Goal: Task Accomplishment & Management: Use online tool/utility

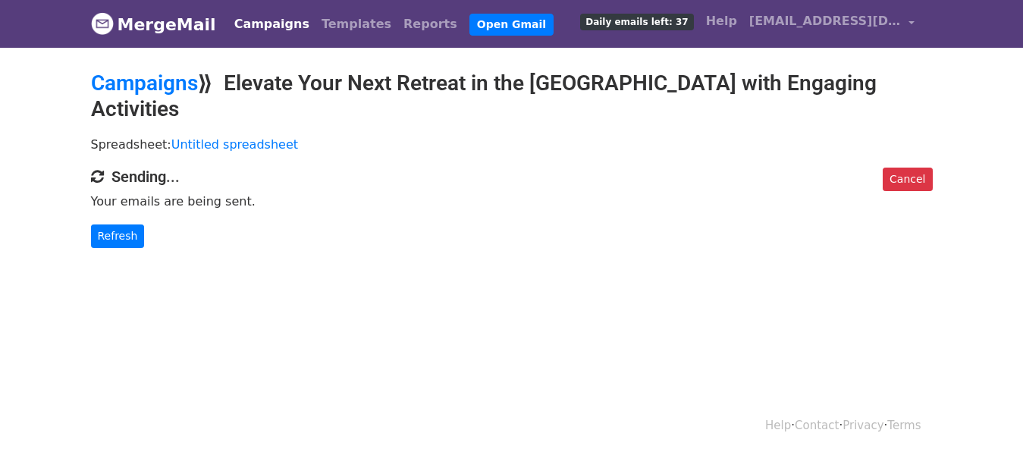
click at [246, 18] on link "Campaigns" at bounding box center [271, 24] width 87 height 30
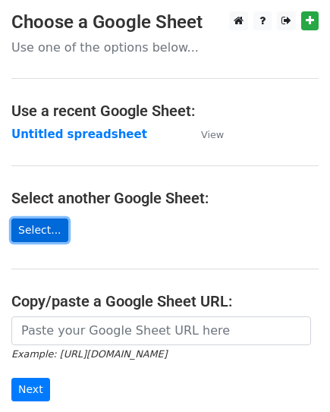
click at [29, 225] on link "Select..." at bounding box center [39, 230] width 57 height 24
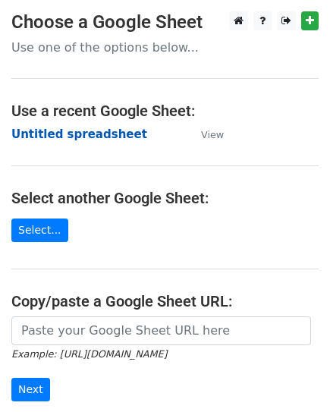
click at [52, 136] on strong "Untitled spreadsheet" at bounding box center [79, 134] width 136 height 14
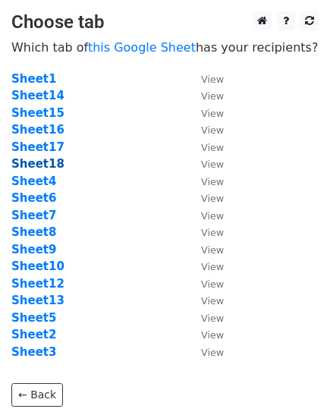
click at [45, 162] on strong "Sheet18" at bounding box center [37, 164] width 53 height 14
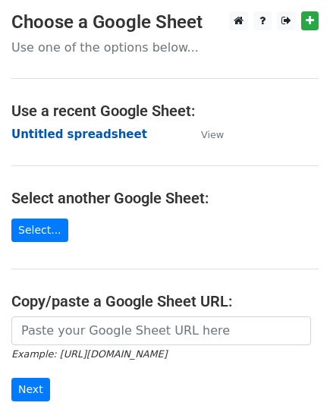
click at [32, 136] on strong "Untitled spreadsheet" at bounding box center [79, 134] width 136 height 14
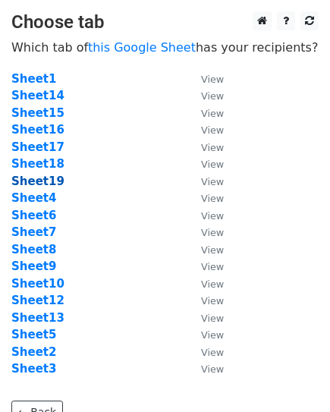
click at [36, 177] on strong "Sheet19" at bounding box center [37, 181] width 53 height 14
